Goal: Information Seeking & Learning: Learn about a topic

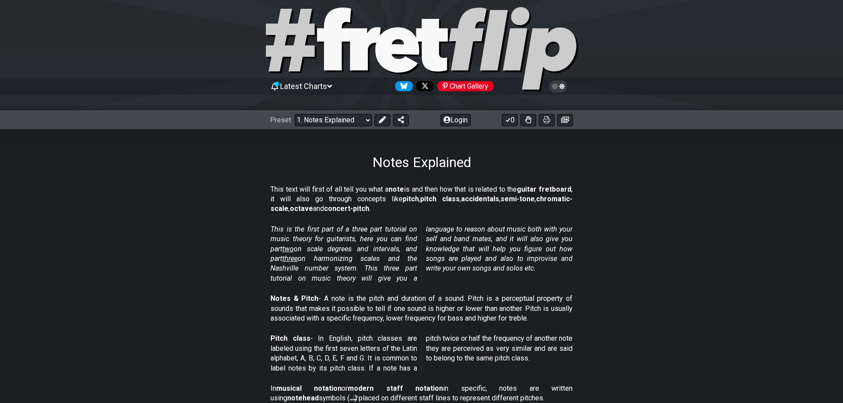
scroll to position [13, 0]
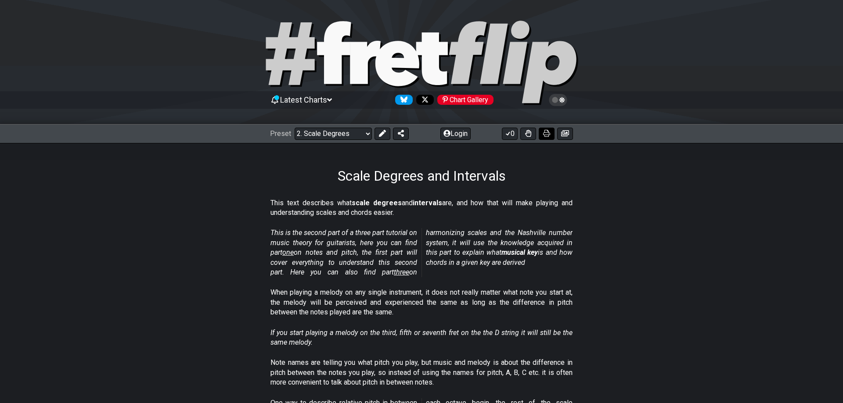
click at [545, 134] on icon at bounding box center [546, 133] width 7 height 7
click at [547, 131] on icon at bounding box center [546, 133] width 7 height 7
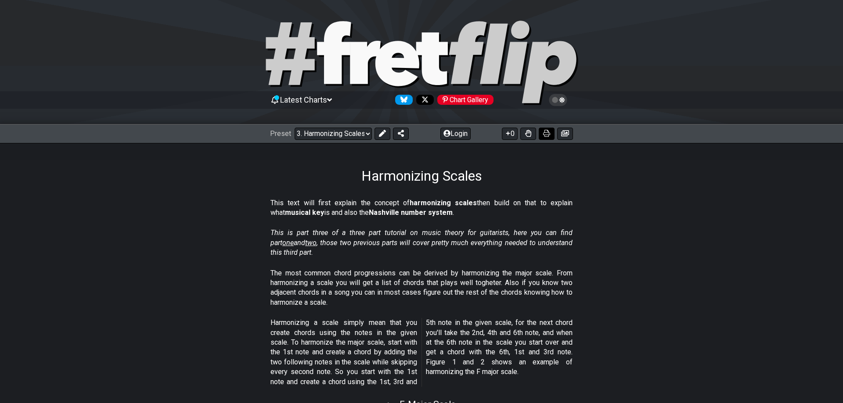
click at [545, 131] on icon at bounding box center [546, 133] width 7 height 7
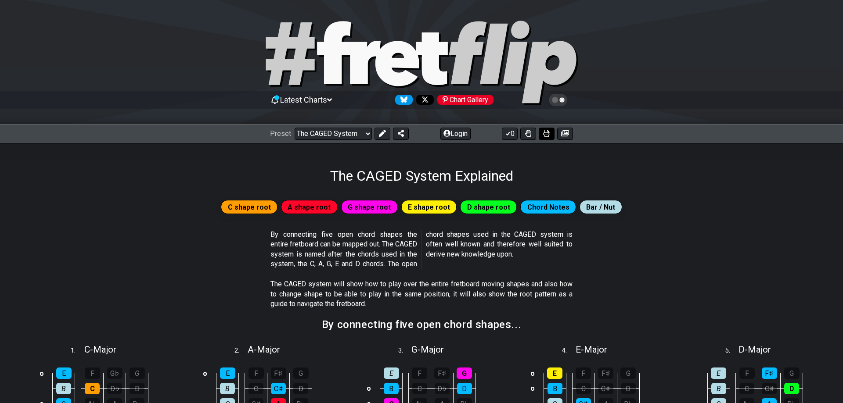
click at [544, 134] on icon at bounding box center [546, 133] width 7 height 7
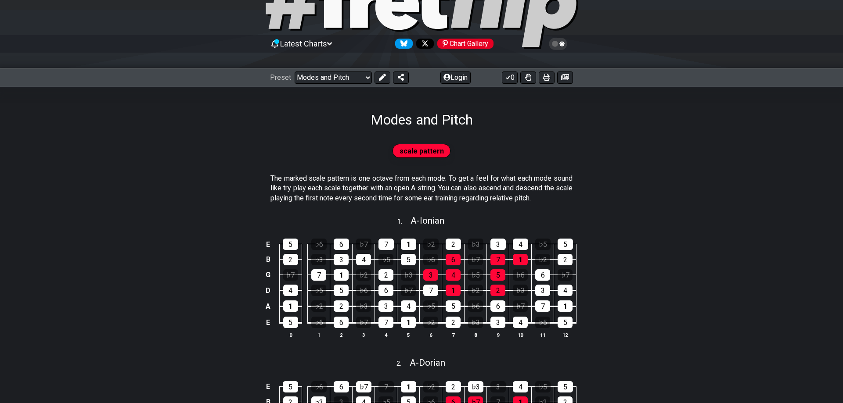
scroll to position [45, 0]
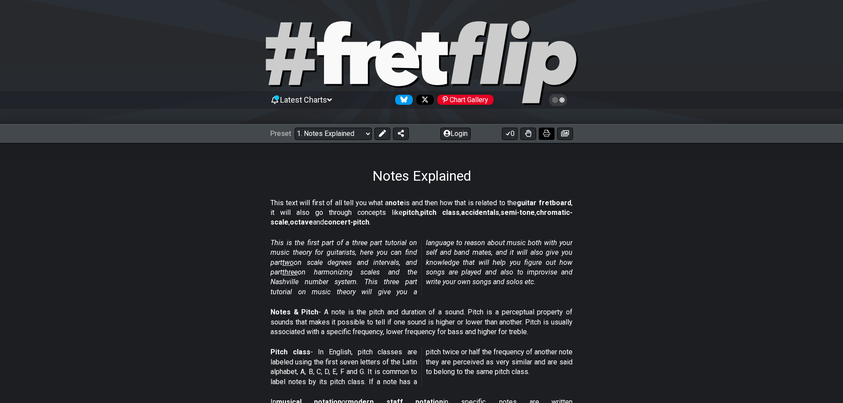
click at [546, 135] on icon at bounding box center [546, 133] width 7 height 7
